Goal: Connect with others: Connect with others

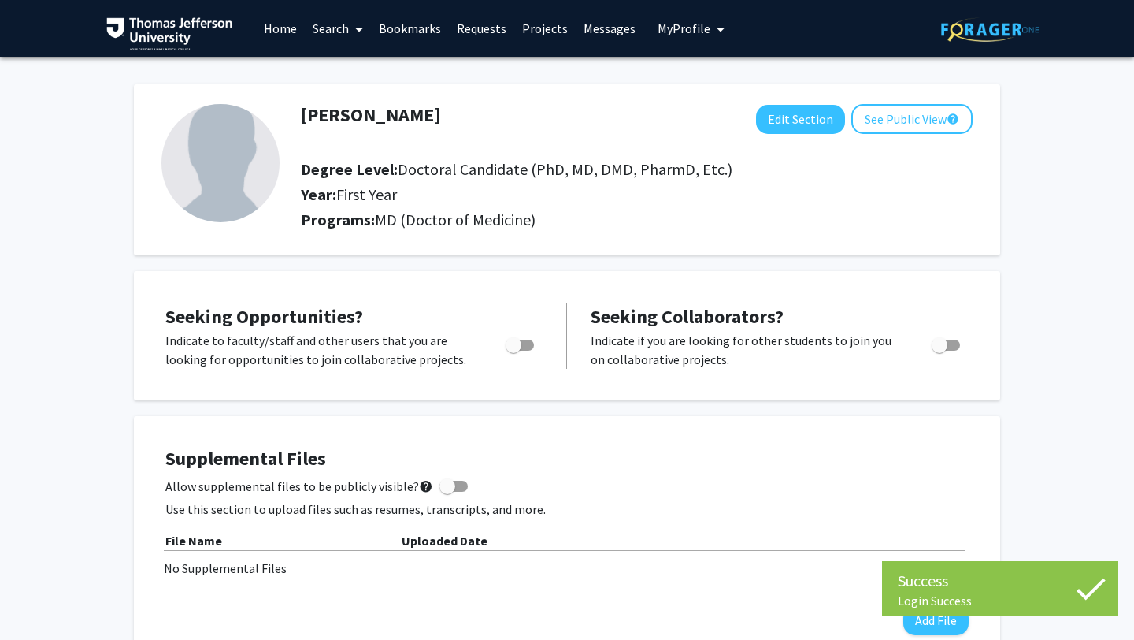
click at [346, 31] on link "Search" at bounding box center [338, 28] width 66 height 55
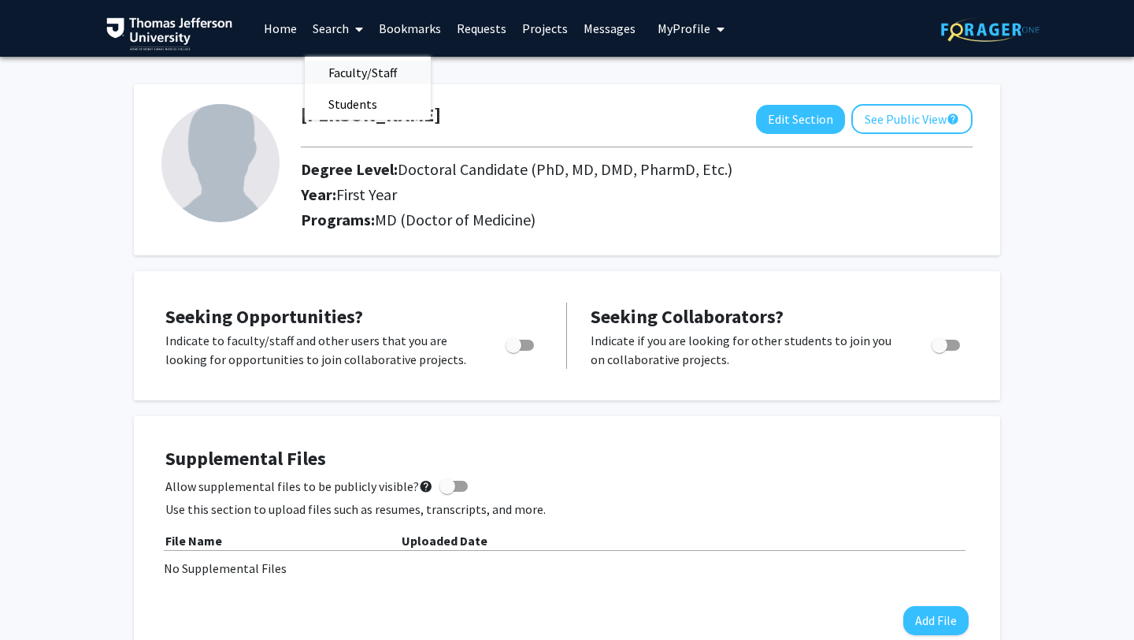
click at [354, 68] on span "Faculty/Staff" at bounding box center [363, 73] width 116 height 32
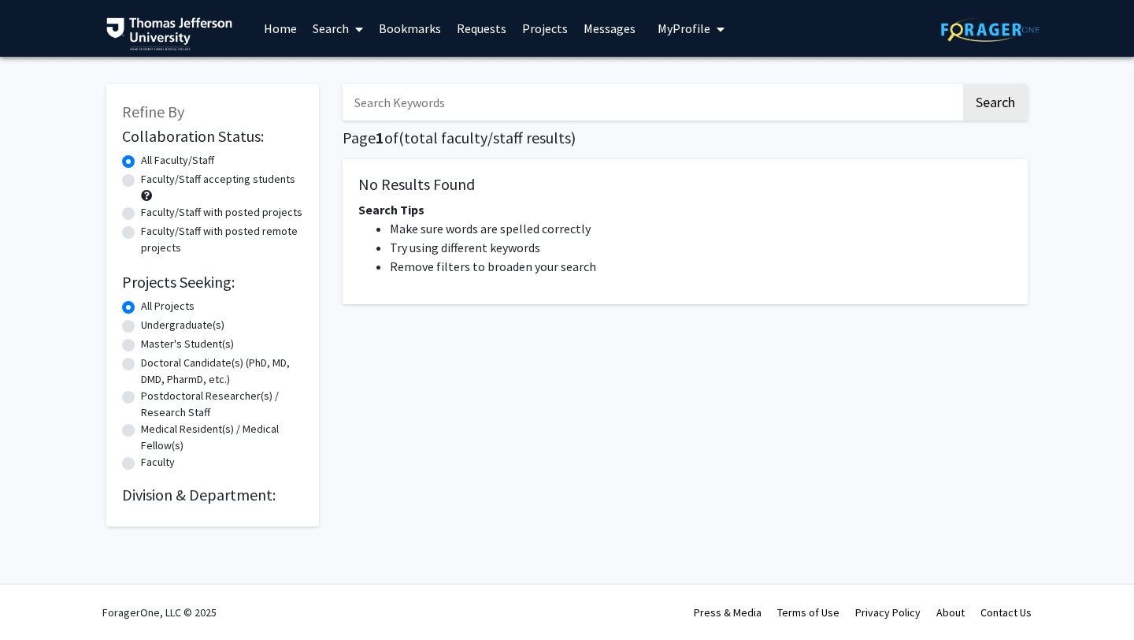
click at [383, 106] on input "Search Keywords" at bounding box center [652, 102] width 618 height 36
type input "beachy"
click at [963, 84] on button "Search" at bounding box center [995, 102] width 65 height 36
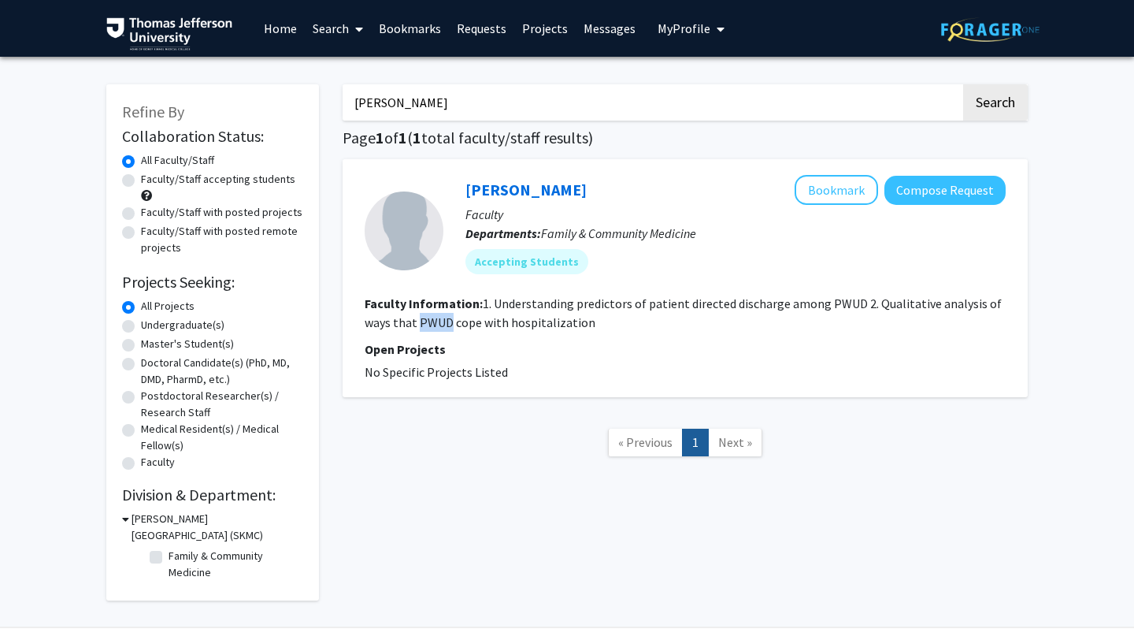
drag, startPoint x: 447, startPoint y: 318, endPoint x: 421, endPoint y: 317, distance: 26.0
click at [421, 317] on fg-read-more "1. Understanding predictors of patient directed discharge among PWUD 2. Qualita…" at bounding box center [683, 312] width 637 height 35
copy fg-read-more "PWUD"
click at [529, 188] on link "Sara Beachy" at bounding box center [525, 190] width 121 height 20
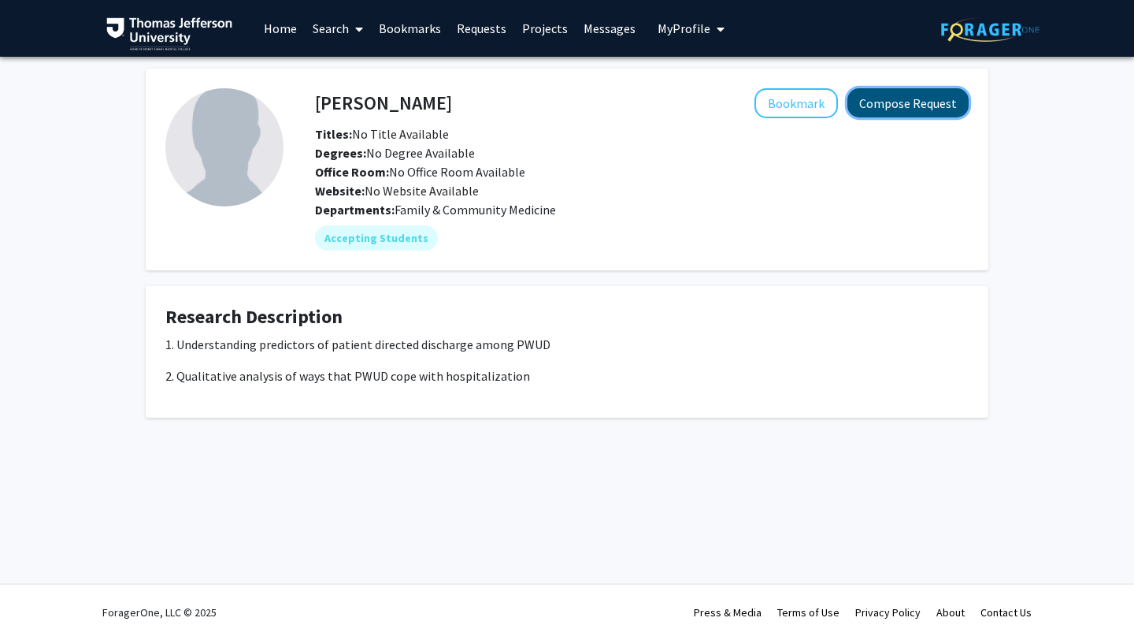
click at [877, 111] on button "Compose Request" at bounding box center [907, 102] width 121 height 29
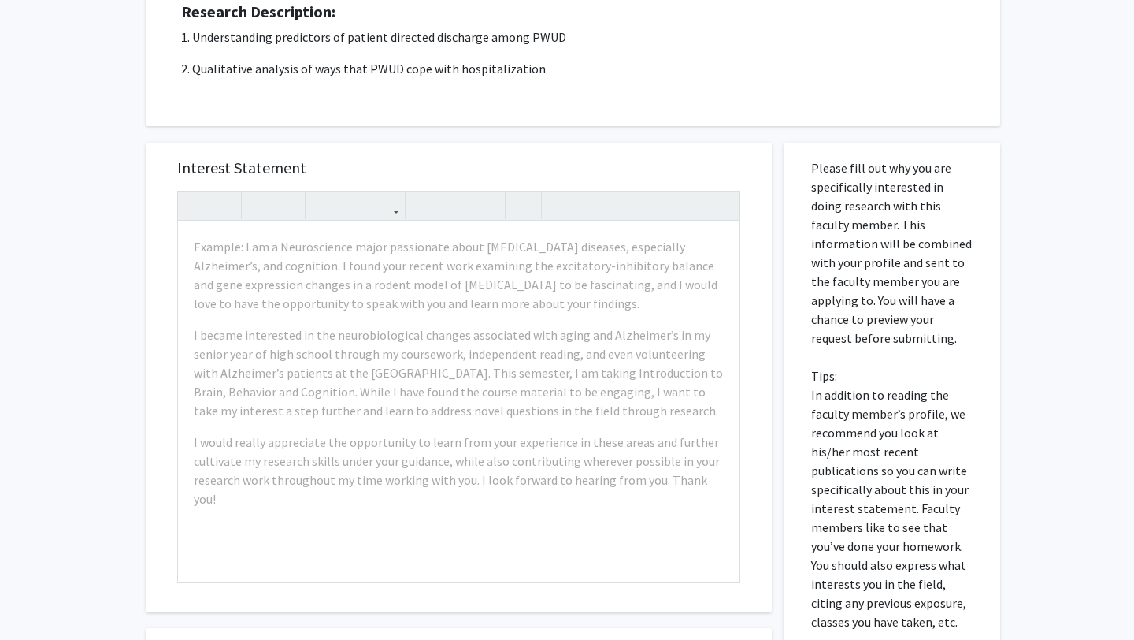
scroll to position [218, 0]
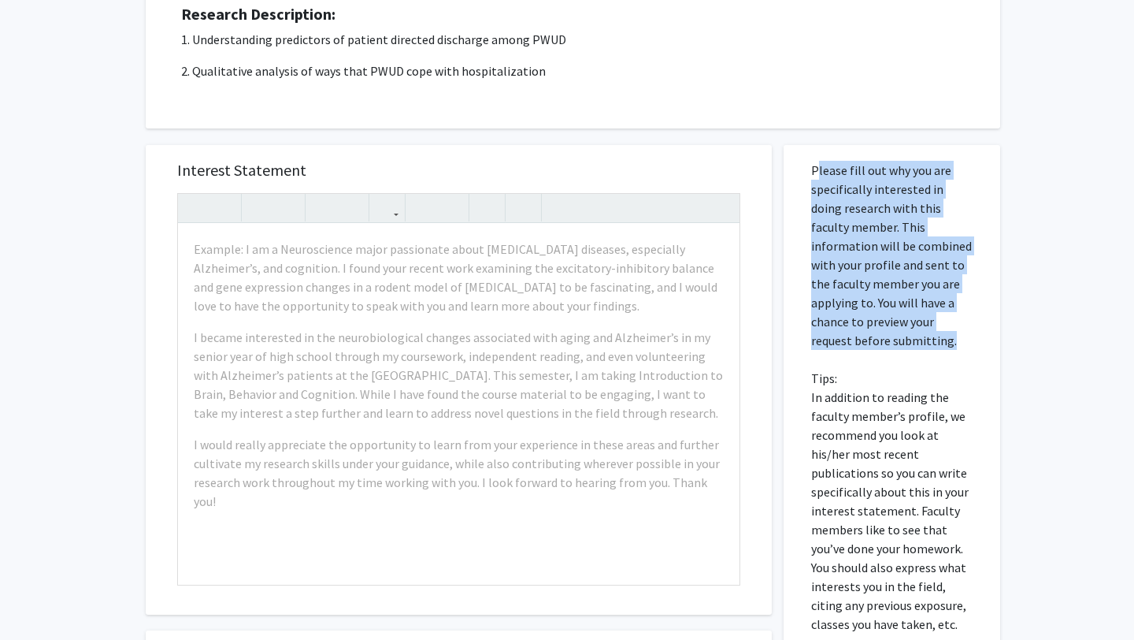
drag, startPoint x: 811, startPoint y: 167, endPoint x: 866, endPoint y: 336, distance: 177.3
click at [866, 336] on p "Please fill out why you are specifically interested in doing research with this…" at bounding box center [891, 397] width 161 height 473
copy p "Please fill out why you are specifically interested in doing research with this…"
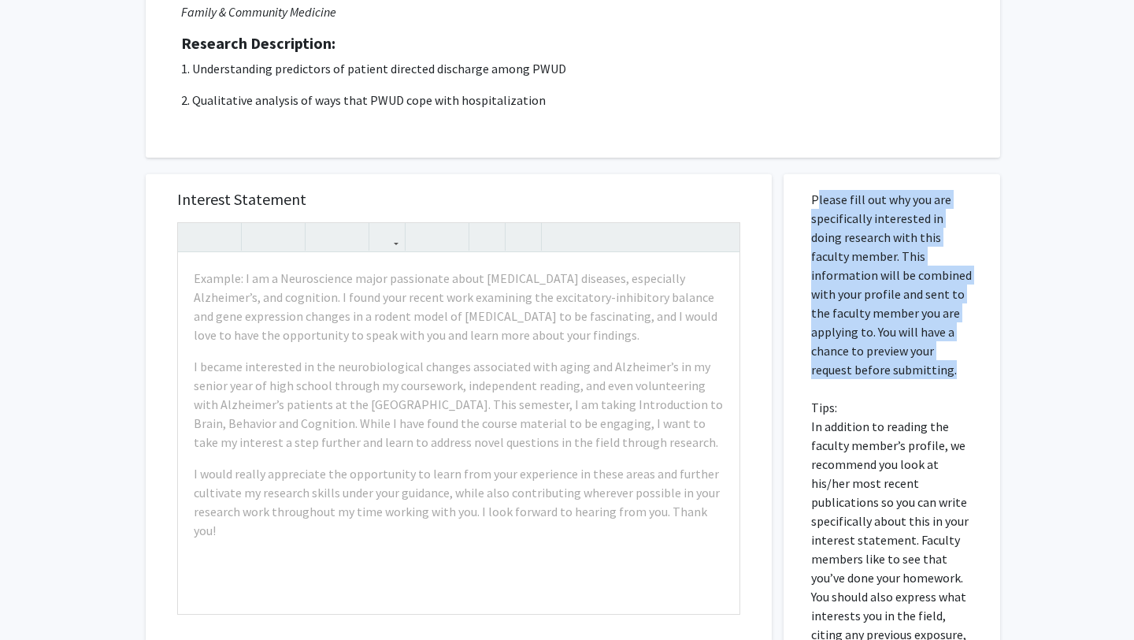
scroll to position [184, 0]
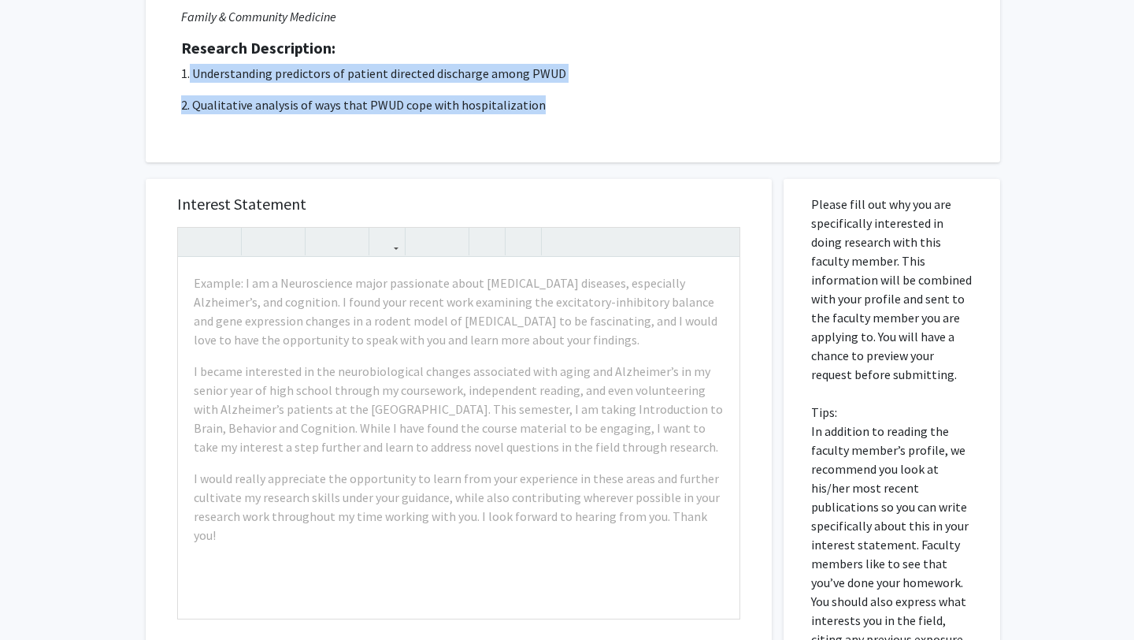
drag, startPoint x: 190, startPoint y: 74, endPoint x: 540, endPoint y: 128, distance: 354.7
click at [540, 128] on div "Request for Sara Beachy Departments: Family & Community Medicine Research Descr…" at bounding box center [572, 39] width 815 height 208
copy p "Understanding predictors of patient directed discharge among PWUD 2. Qualitativ…"
